Goal: Find specific page/section: Find specific page/section

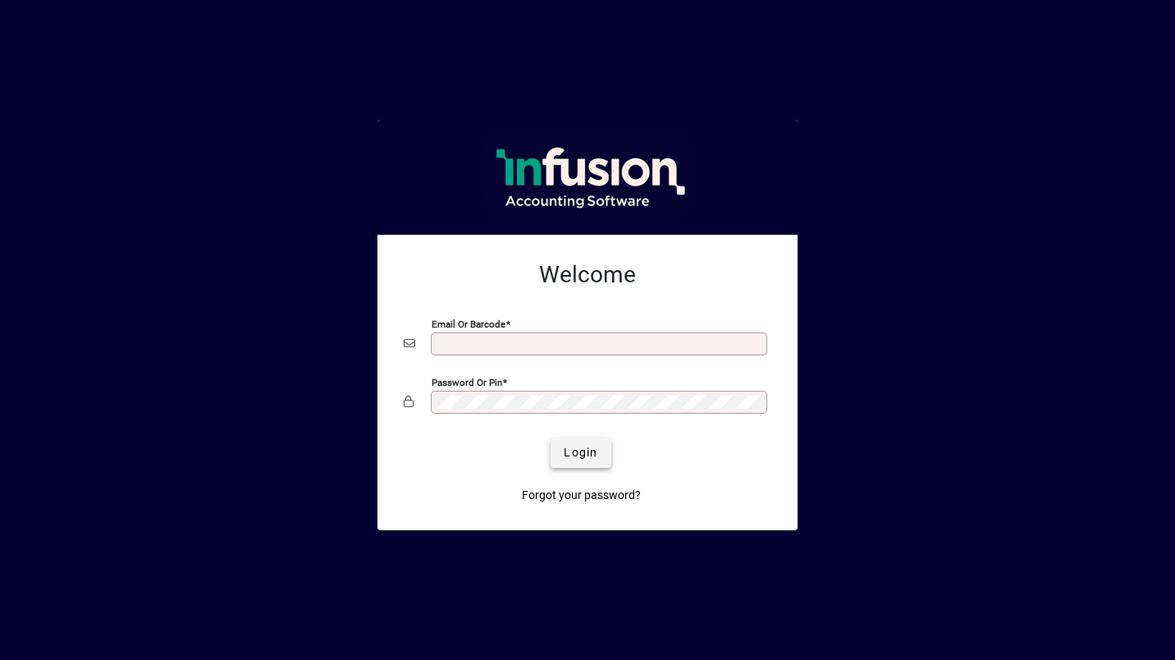
type input "**********"
click at [573, 447] on span "Login" at bounding box center [581, 452] width 34 height 17
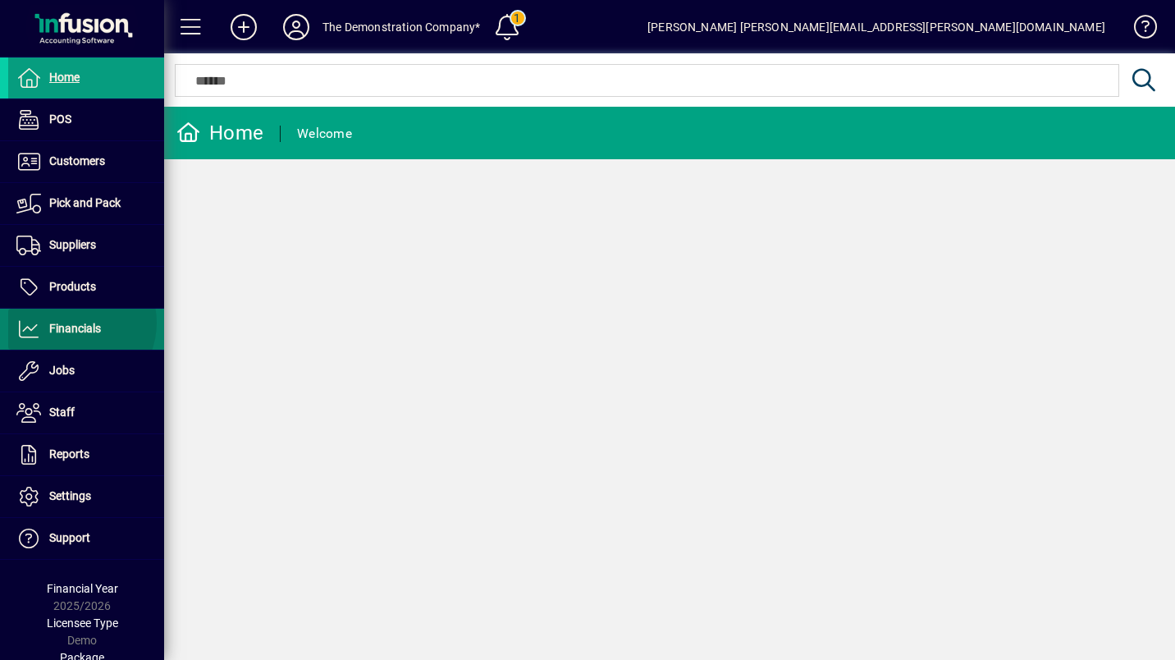
click at [74, 322] on span "Financials" at bounding box center [75, 328] width 52 height 13
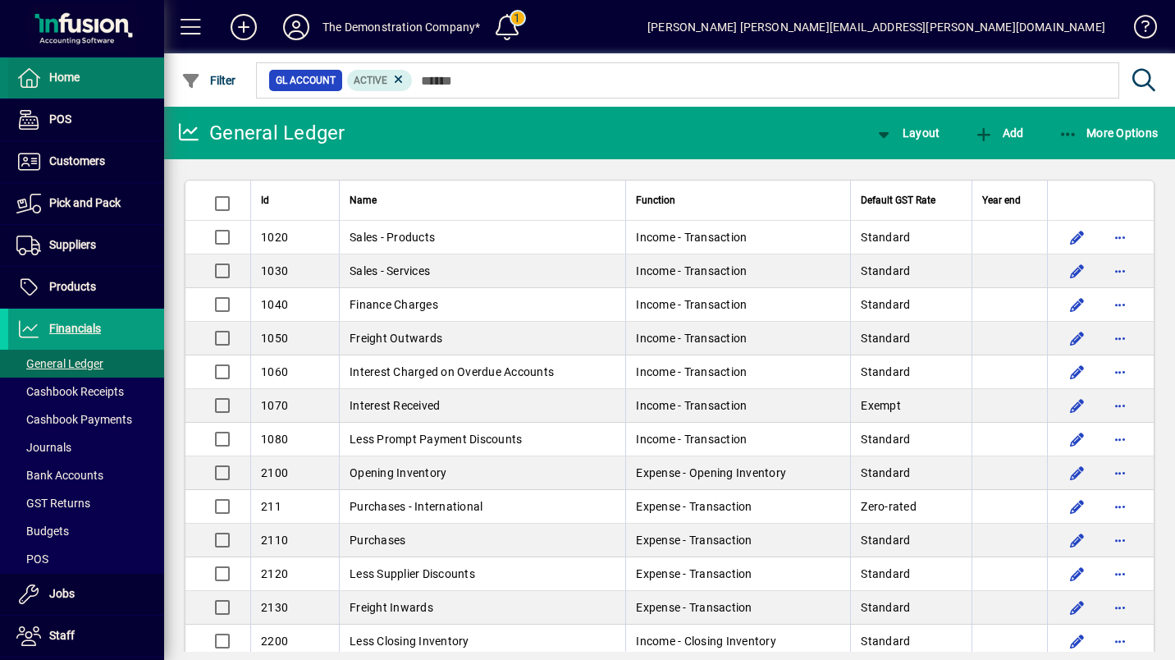
click at [56, 71] on span "Home" at bounding box center [64, 77] width 30 height 13
